Goal: Navigation & Orientation: Find specific page/section

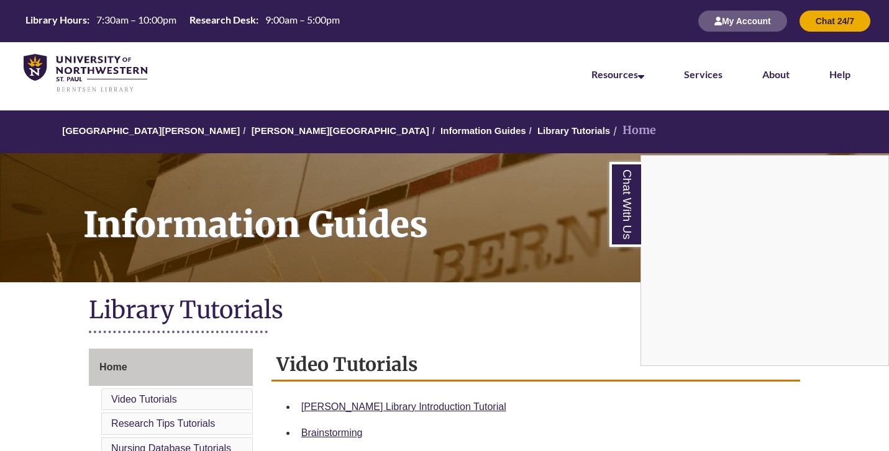
scroll to position [248, 0]
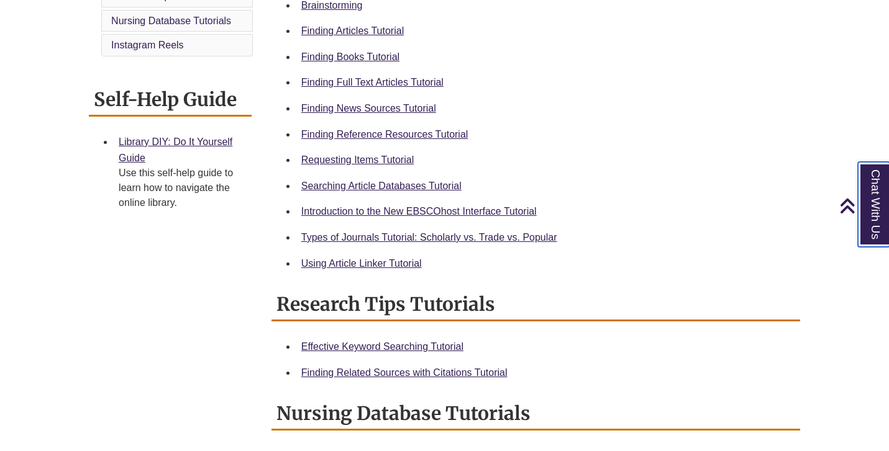
scroll to position [427, 0]
click at [438, 132] on link "Finding Reference Resources Tutorial" at bounding box center [384, 135] width 167 height 11
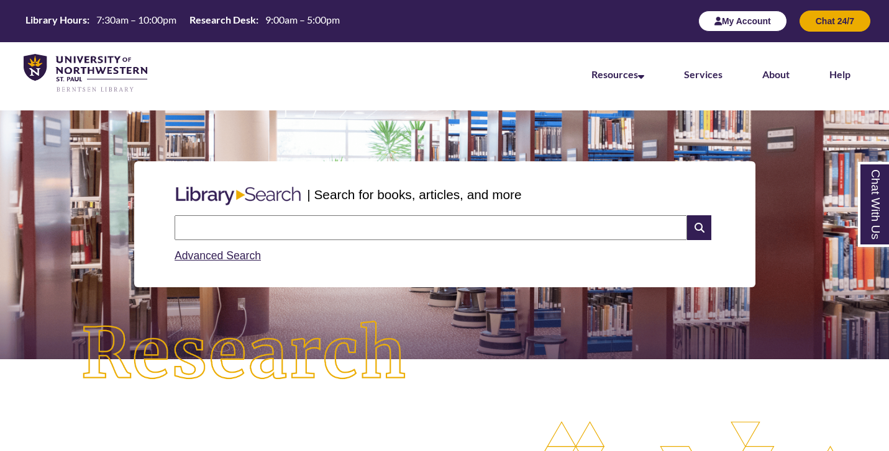
click at [714, 27] on button "My Account" at bounding box center [742, 21] width 89 height 21
click at [288, 222] on input "text" at bounding box center [430, 227] width 512 height 25
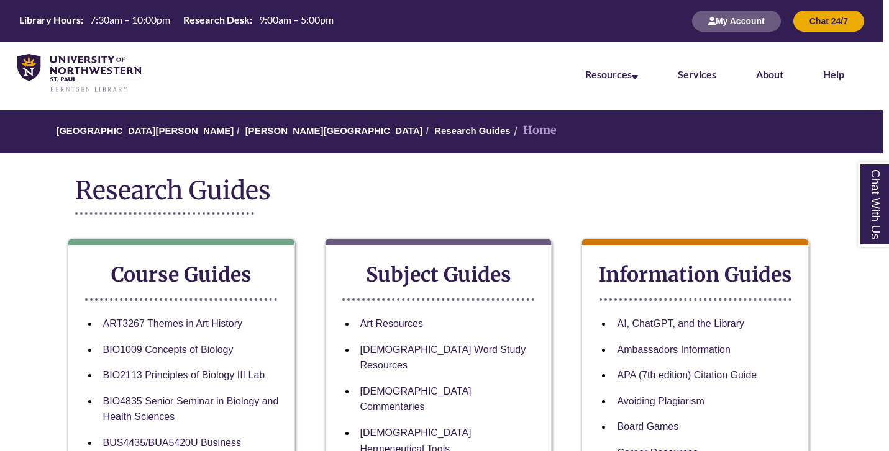
scroll to position [0, 6]
